Goal: Navigation & Orientation: Find specific page/section

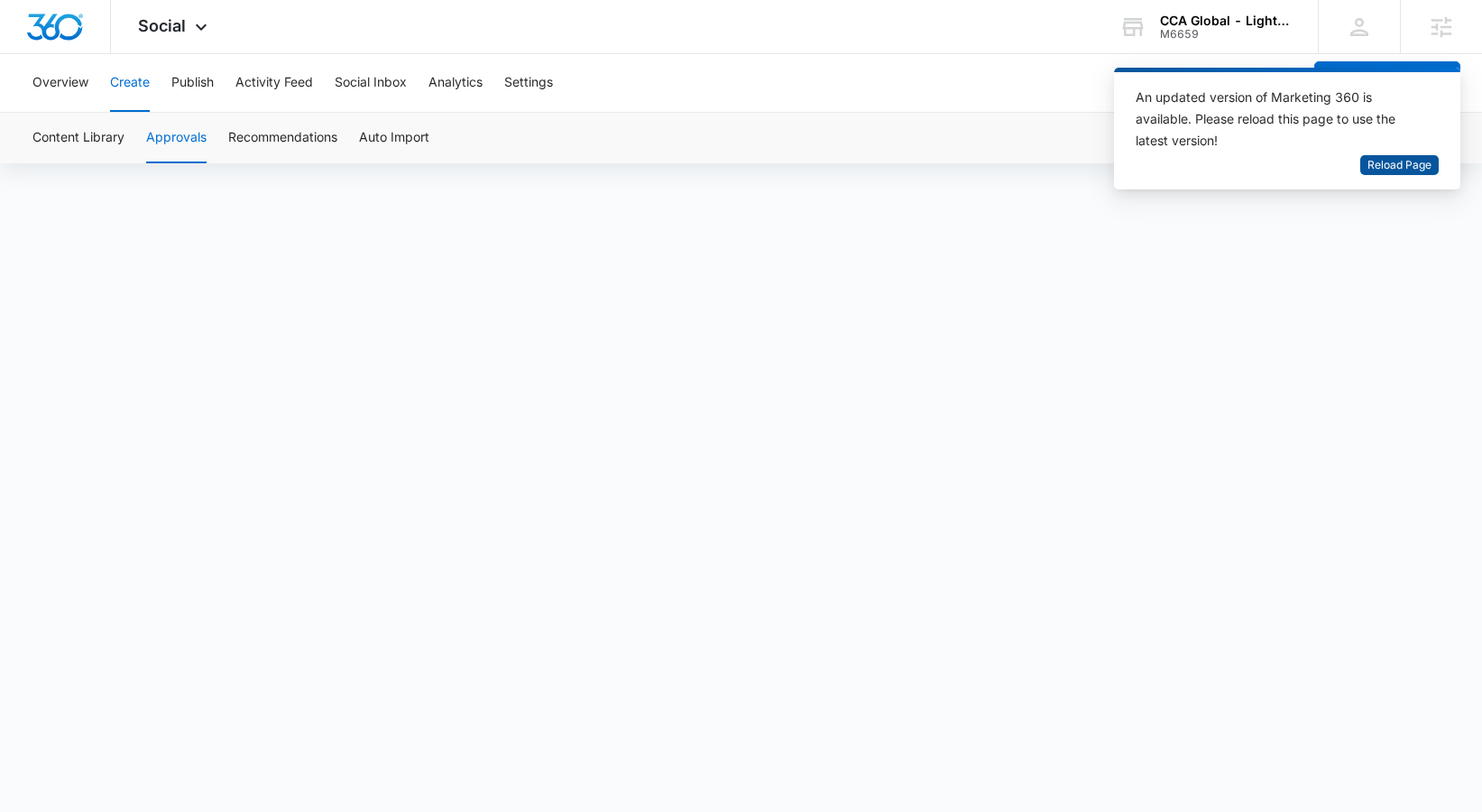
click at [1378, 166] on span "Reload Page" at bounding box center [1399, 165] width 64 height 18
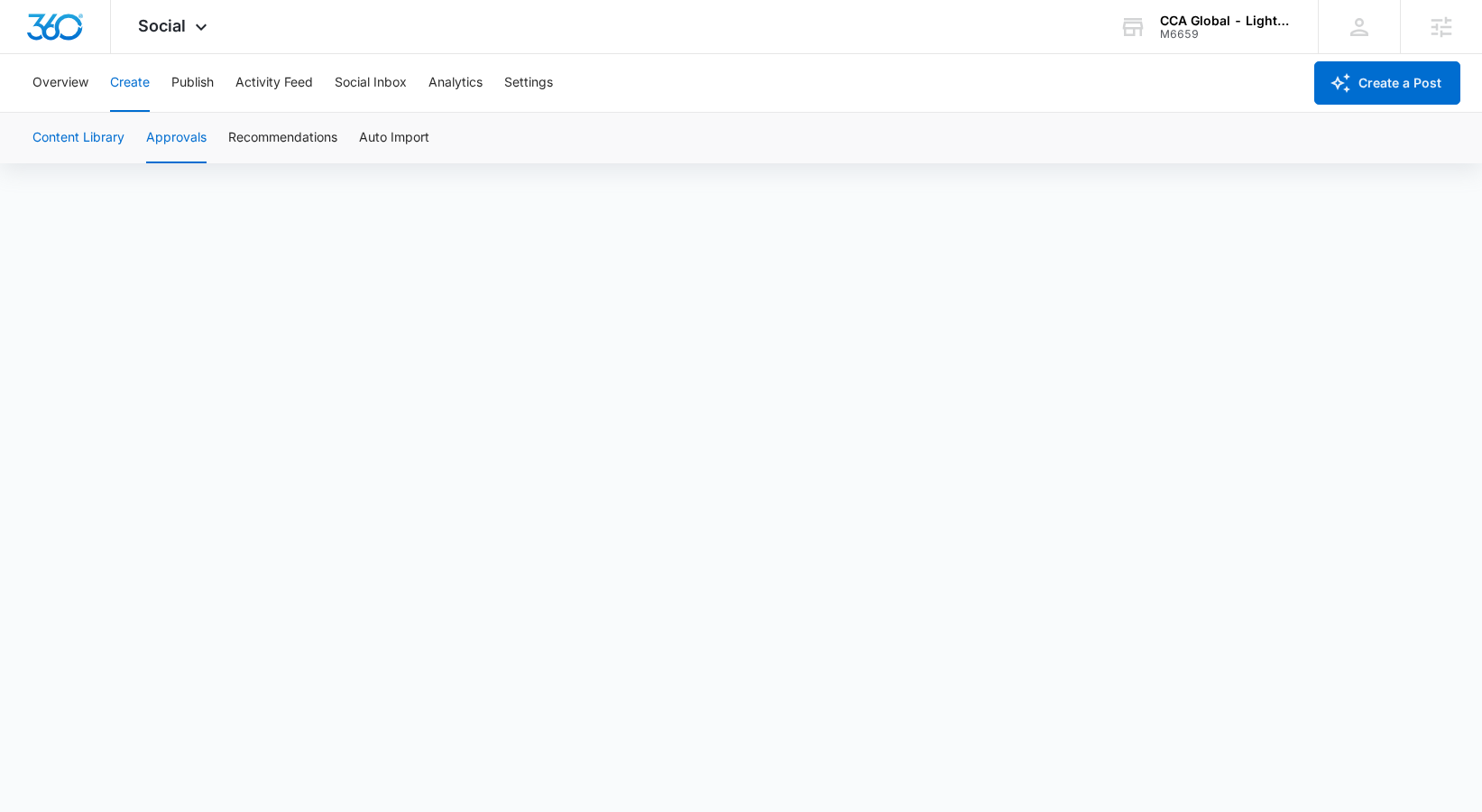
click at [116, 129] on button "Content Library" at bounding box center [78, 138] width 92 height 51
click at [192, 124] on button "Approvals" at bounding box center [176, 138] width 60 height 51
click at [531, 84] on button "Settings" at bounding box center [529, 83] width 49 height 57
click at [37, 81] on button "Overview" at bounding box center [60, 83] width 56 height 57
click at [145, 89] on button "Create" at bounding box center [129, 83] width 40 height 57
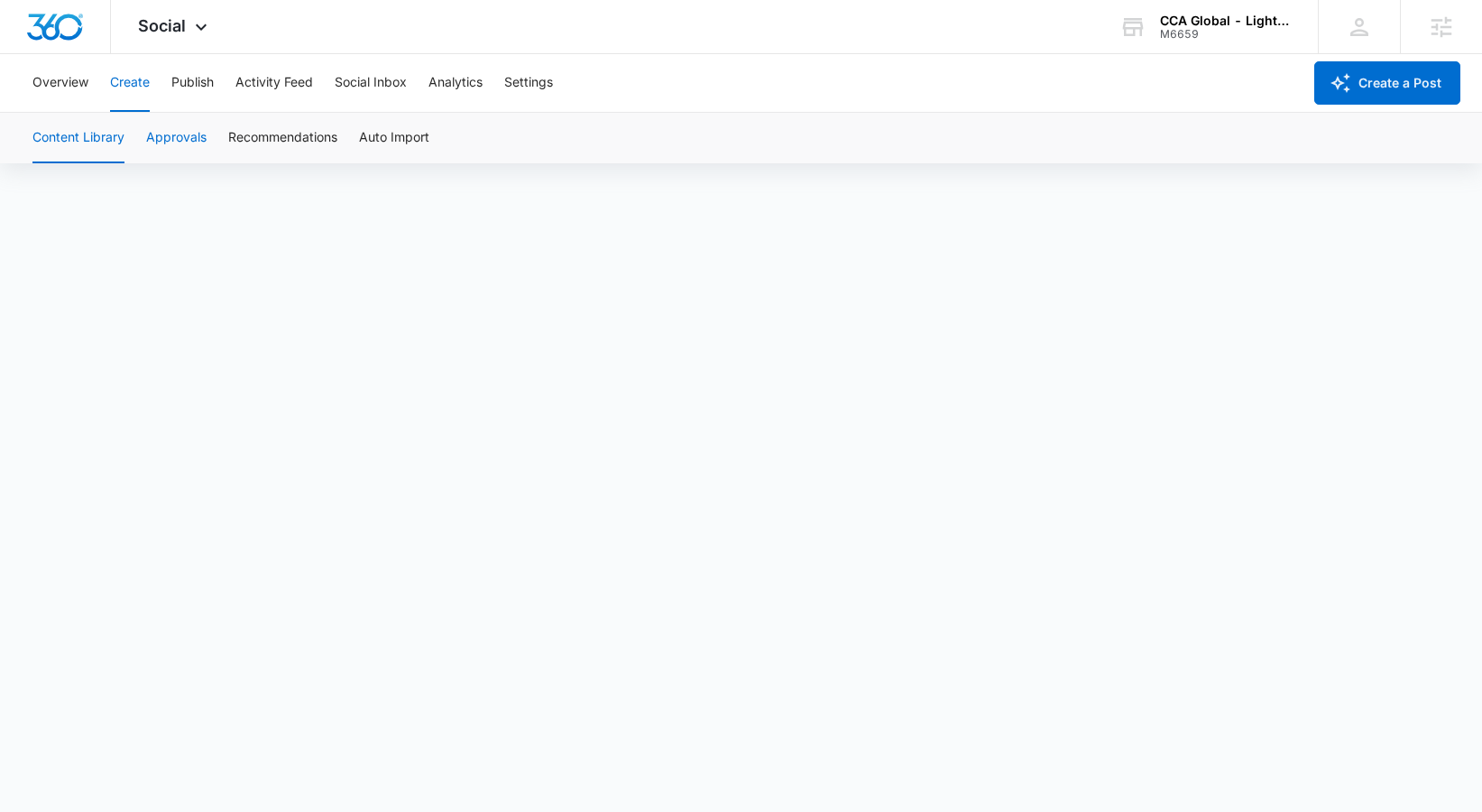
click at [171, 140] on button "Approvals" at bounding box center [176, 138] width 60 height 51
